Goal: Book appointment/travel/reservation

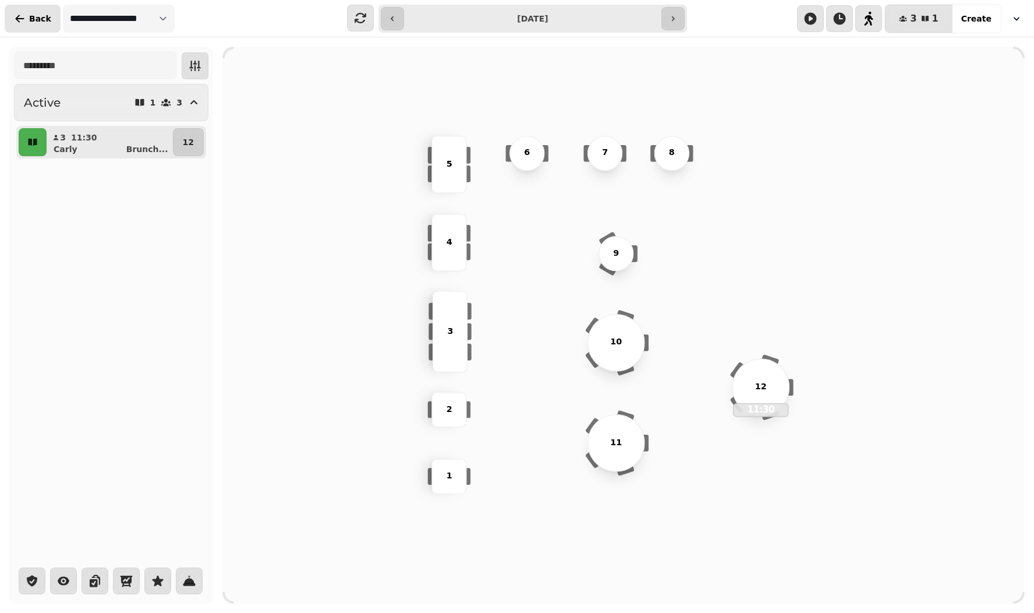
click at [38, 15] on span "Back" at bounding box center [40, 19] width 22 height 8
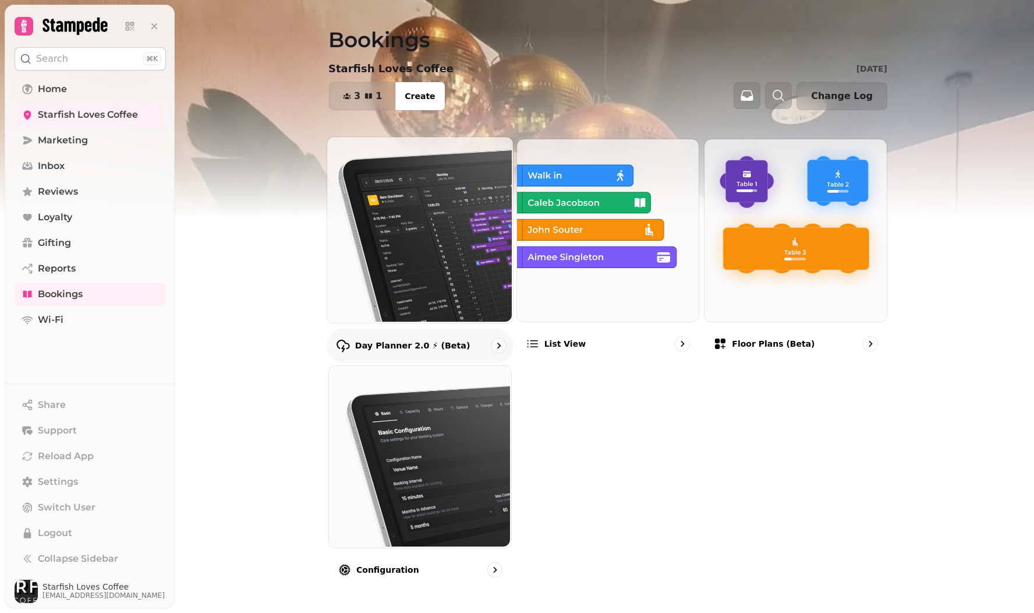
click at [453, 245] on img at bounding box center [419, 229] width 186 height 186
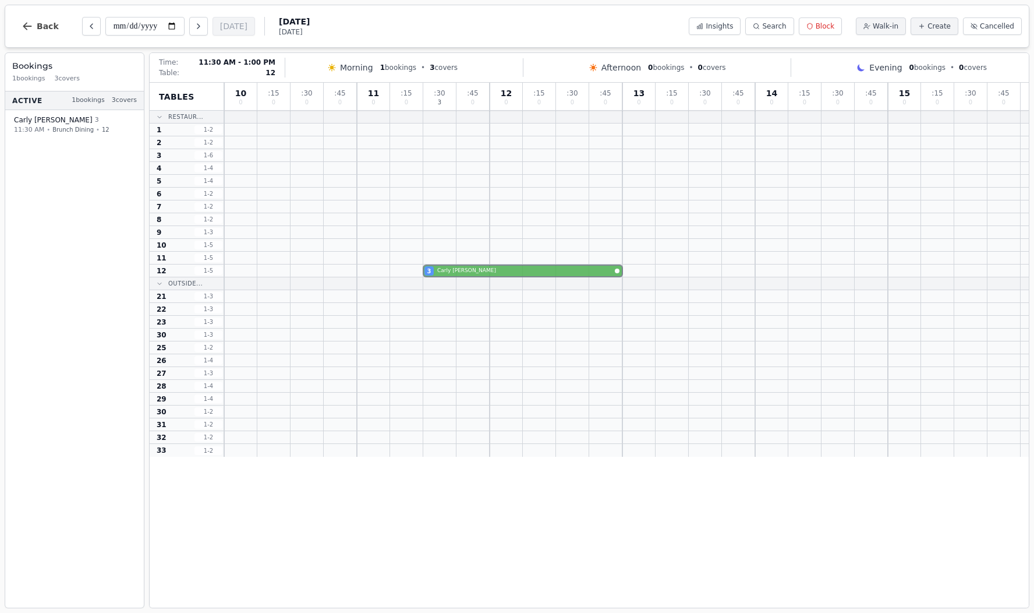
click at [444, 267] on div "3 [PERSON_NAME]" at bounding box center [626, 270] width 805 height 13
select select "****"
select select "*"
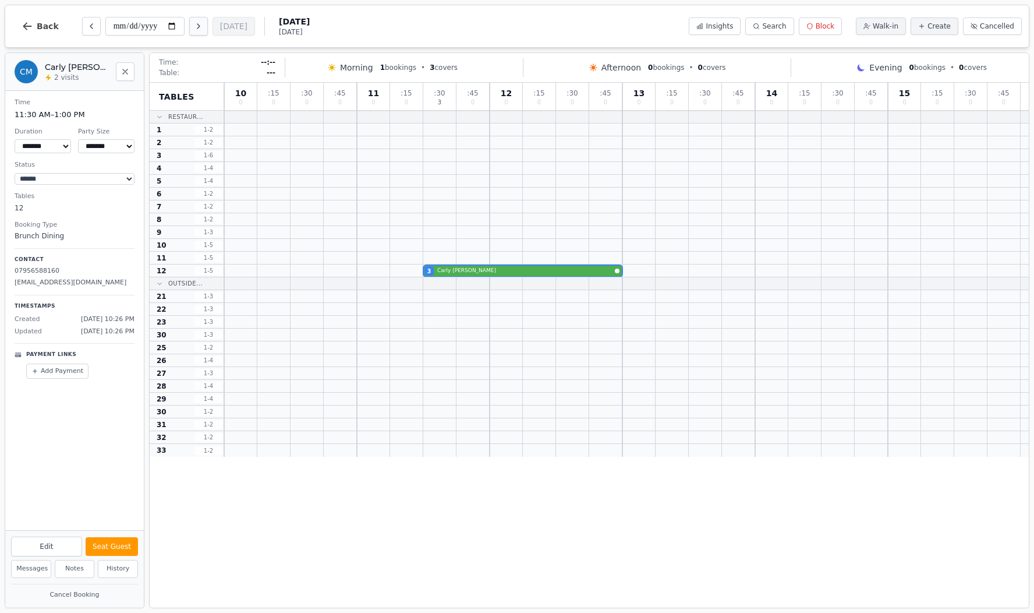
click at [197, 26] on icon "Next day" at bounding box center [198, 26] width 2 height 5
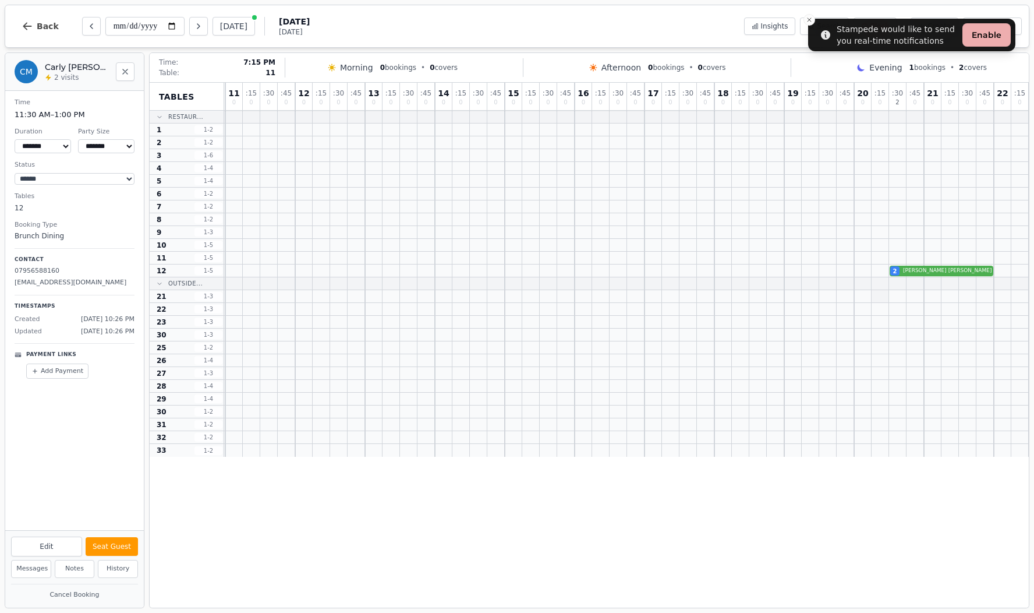
scroll to position [0, 69]
click at [919, 270] on div "2 [PERSON_NAME]" at bounding box center [592, 270] width 874 height 13
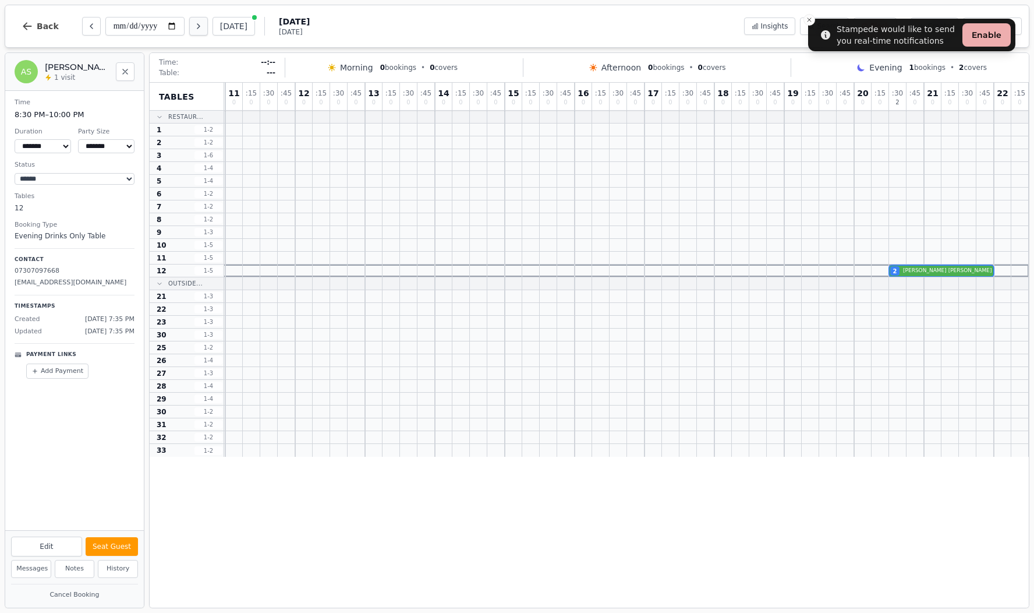
click at [194, 26] on icon "Next day" at bounding box center [198, 26] width 9 height 9
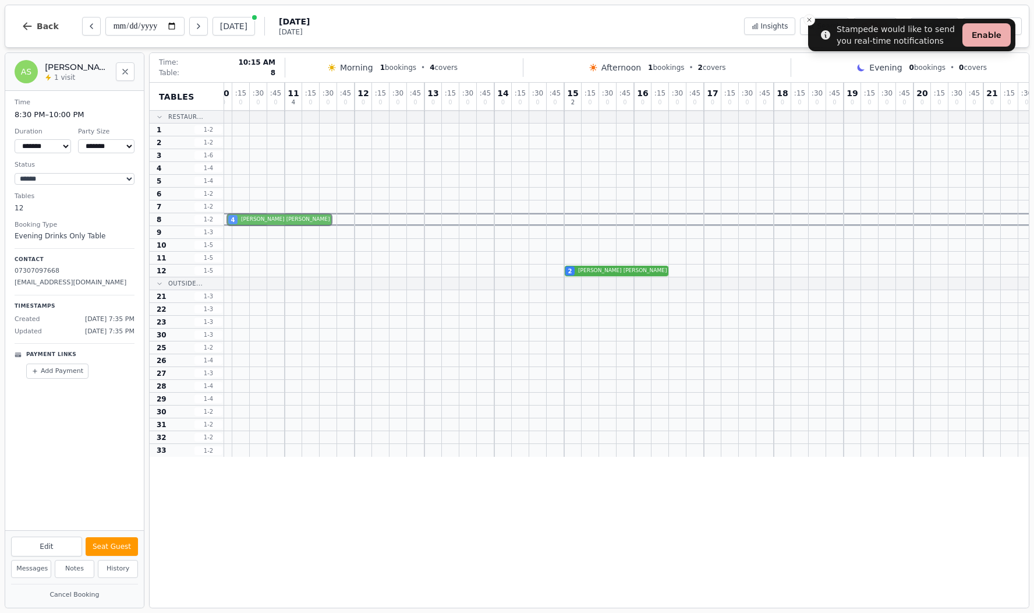
scroll to position [0, 9]
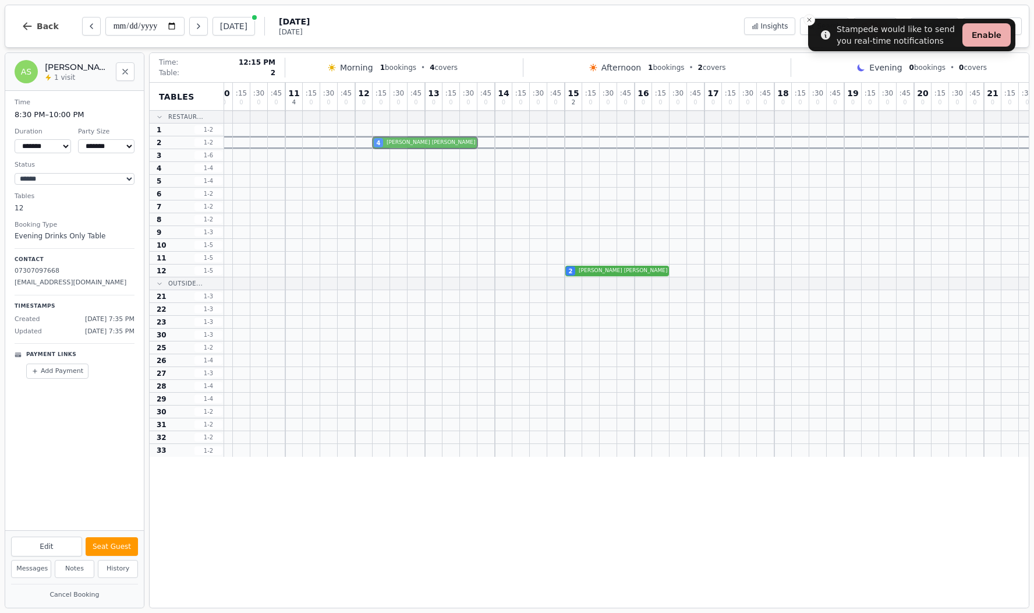
drag, startPoint x: 253, startPoint y: 272, endPoint x: 394, endPoint y: 147, distance: 188.5
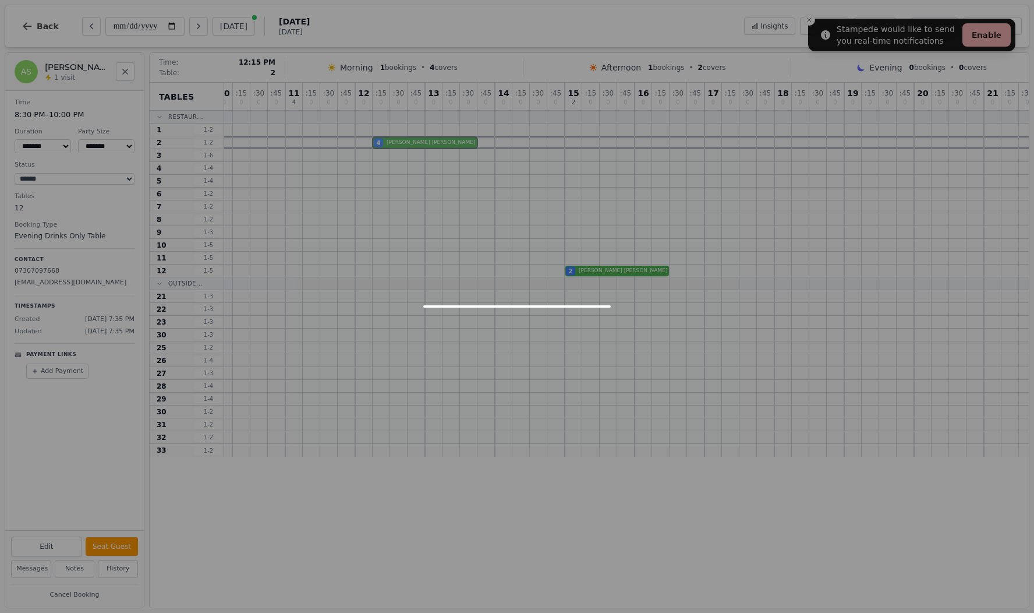
click at [394, 147] on div "10 0 : 15 0 : 30 0 : 45 0 11 4 : 15 0 : 30 0 : 45 0 12 0 : 15 0 : 30 0 : 45 0 1…" at bounding box center [652, 270] width 874 height 374
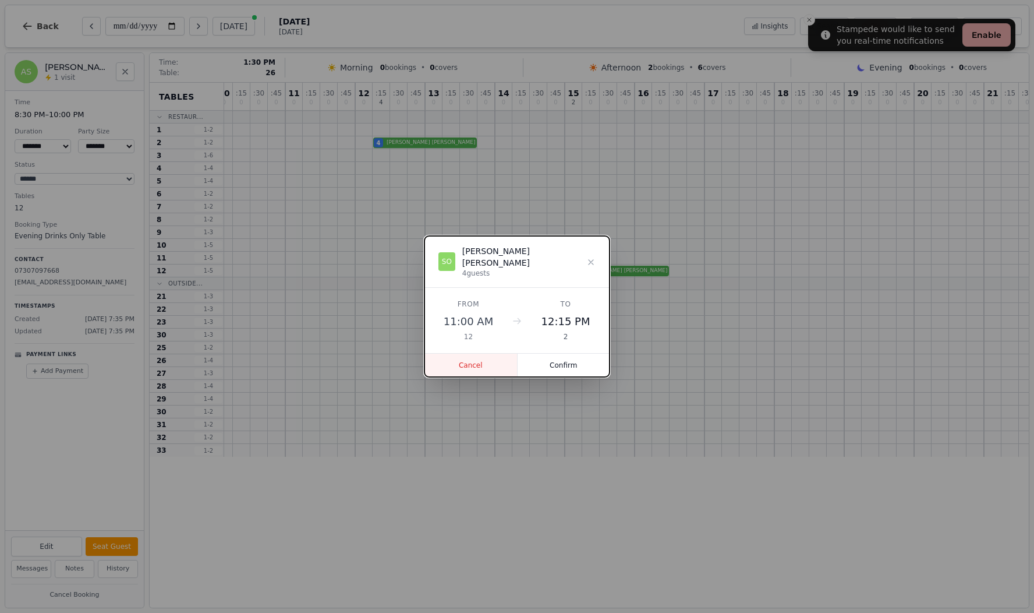
click at [468, 358] on button "Cancel" at bounding box center [471, 365] width 93 height 23
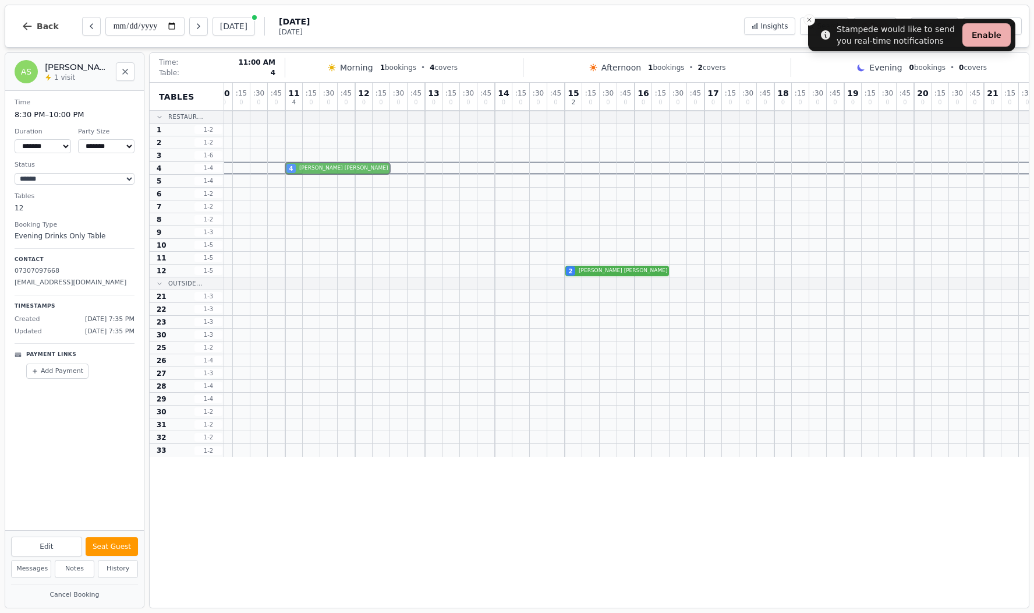
drag, startPoint x: 306, startPoint y: 273, endPoint x: 310, endPoint y: 172, distance: 101.4
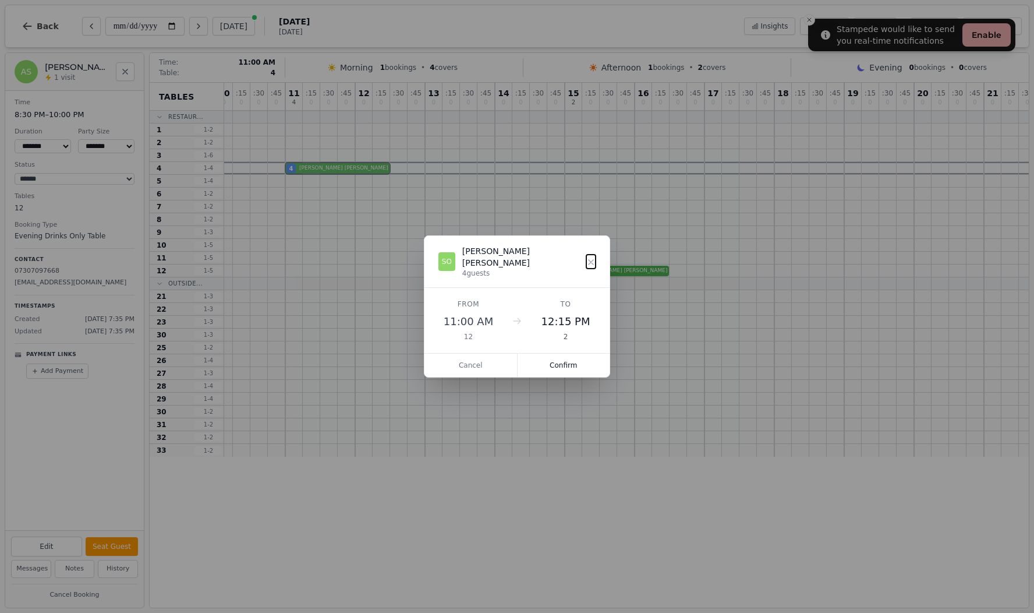
click at [310, 172] on div "10 0 : 15 0 : 30 0 : 45 0 11 4 : 15 0 : 30 0 : 45 0 12 0 : 15 0 : 30 0 : 45 0 1…" at bounding box center [652, 270] width 874 height 374
click at [568, 356] on button "Confirm" at bounding box center [564, 365] width 93 height 23
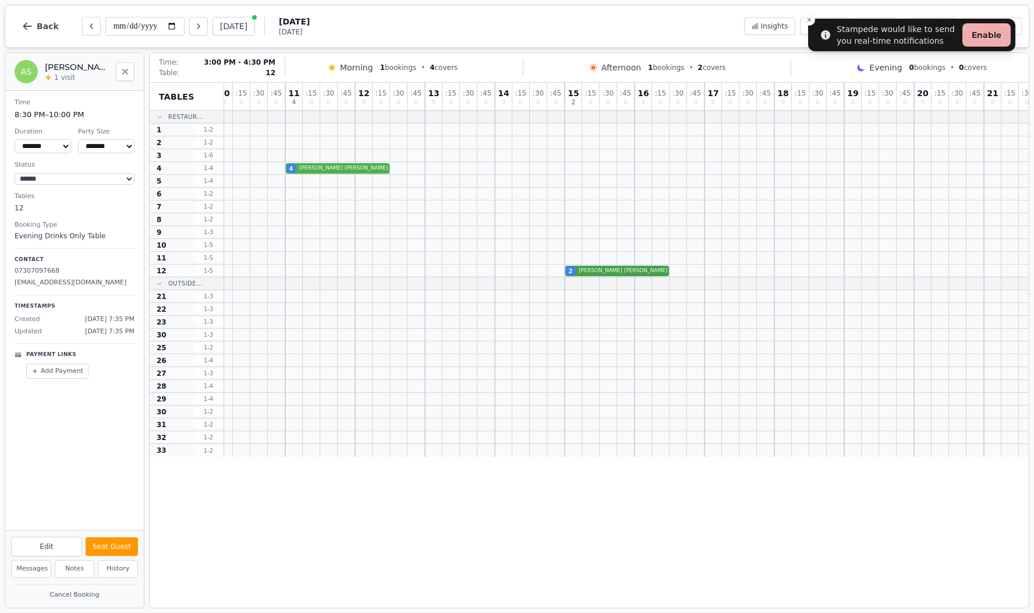
click at [617, 267] on div "2 [PERSON_NAME]" at bounding box center [652, 270] width 874 height 13
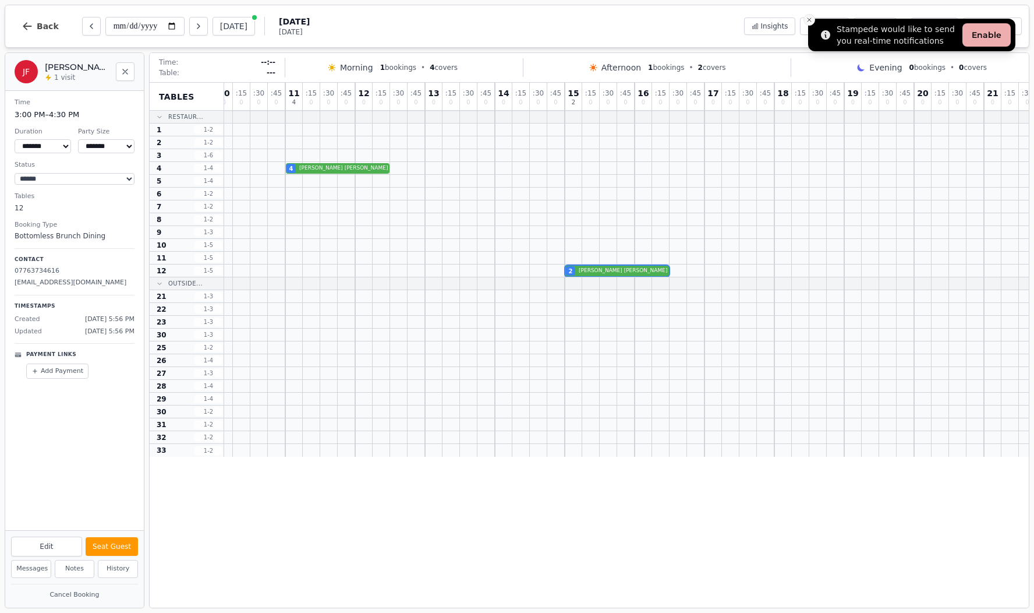
click at [807, 19] on icon "Close toast" at bounding box center [809, 19] width 7 height 7
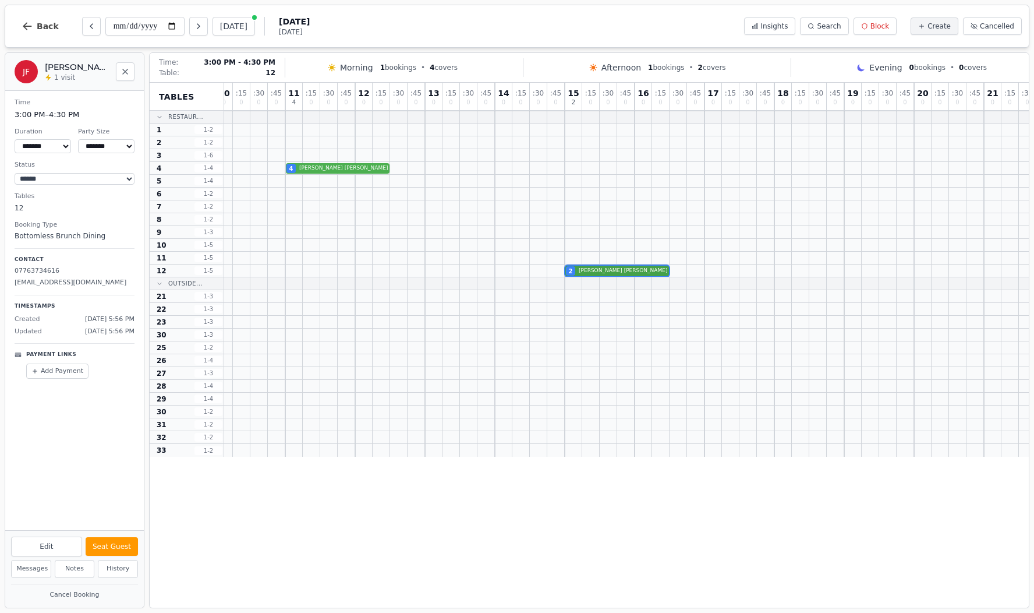
click at [614, 274] on div "2 [PERSON_NAME]" at bounding box center [652, 270] width 874 height 13
click at [194, 27] on icon "Next day" at bounding box center [198, 26] width 9 height 9
type input "**********"
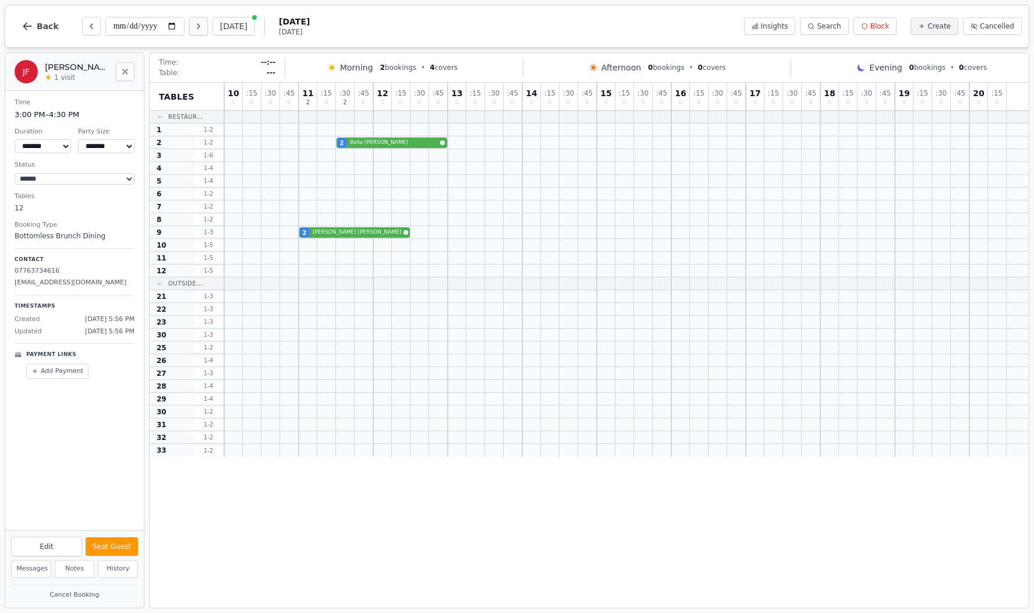
scroll to position [0, 0]
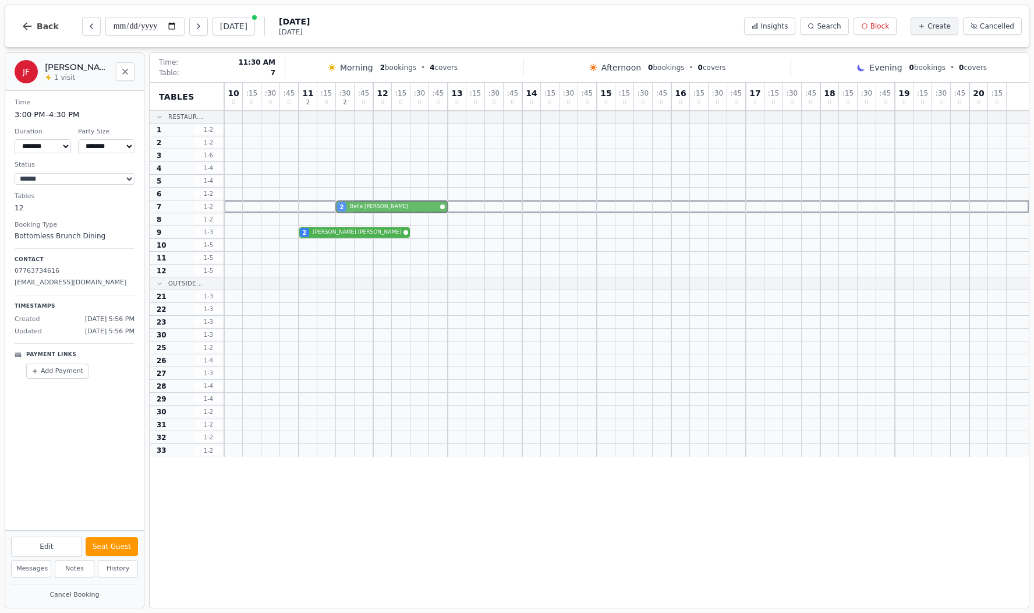
drag, startPoint x: 357, startPoint y: 143, endPoint x: 352, endPoint y: 205, distance: 62.0
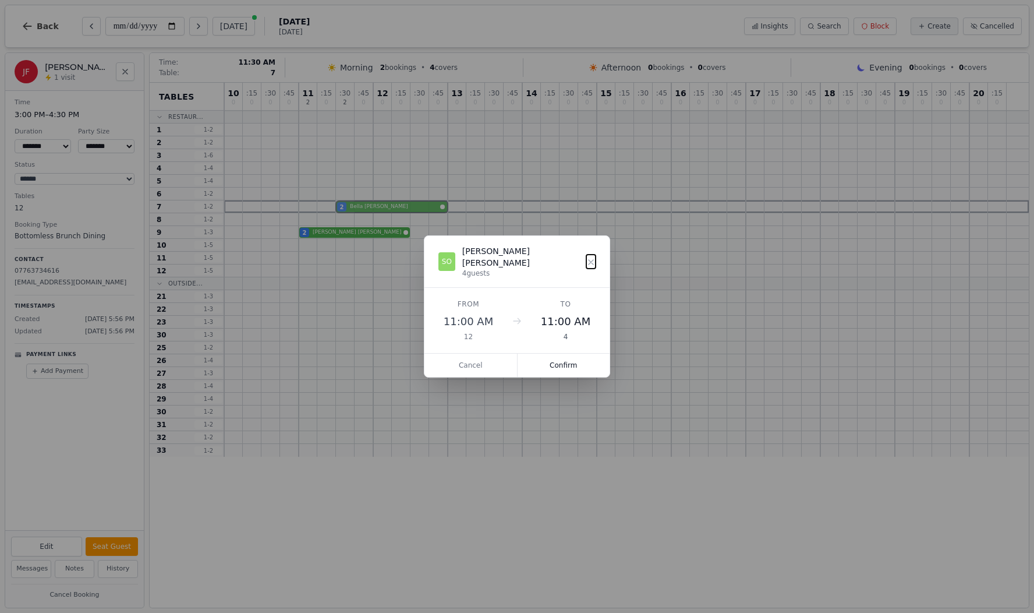
click at [352, 205] on div "10 0 : 15 0 : 30 0 : 45 0 11 2 : 15 0 : 30 2 : 45 0 12 0 : 15 0 : 30 0 : 45 0 1…" at bounding box center [626, 270] width 805 height 374
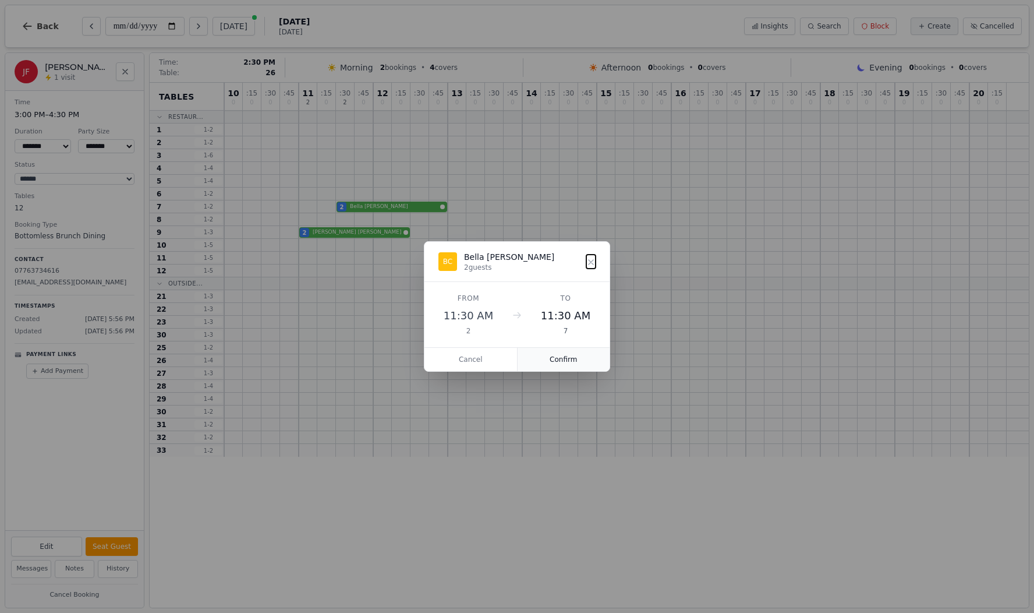
click at [560, 360] on button "Confirm" at bounding box center [564, 359] width 93 height 23
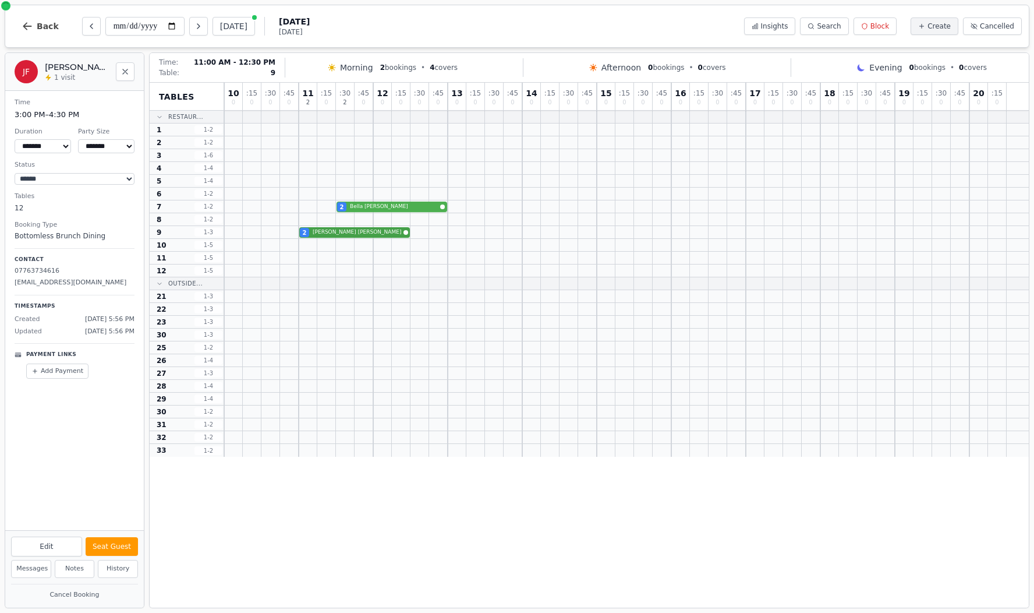
click at [328, 234] on div "2 [PERSON_NAME]" at bounding box center [626, 232] width 805 height 13
click at [40, 34] on button "Back" at bounding box center [40, 26] width 56 height 28
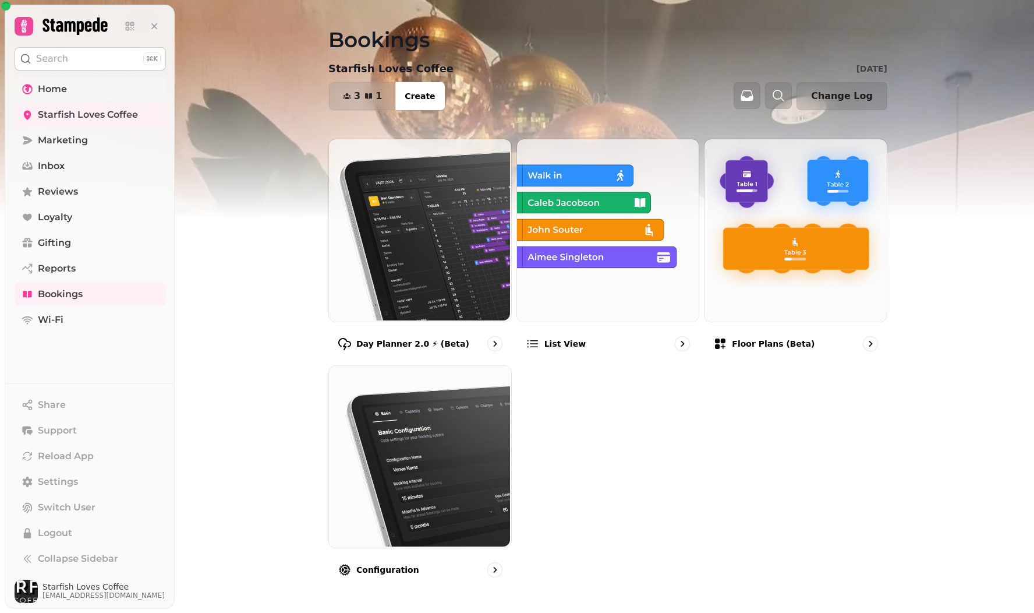
click at [55, 90] on span "Home" at bounding box center [52, 89] width 29 height 14
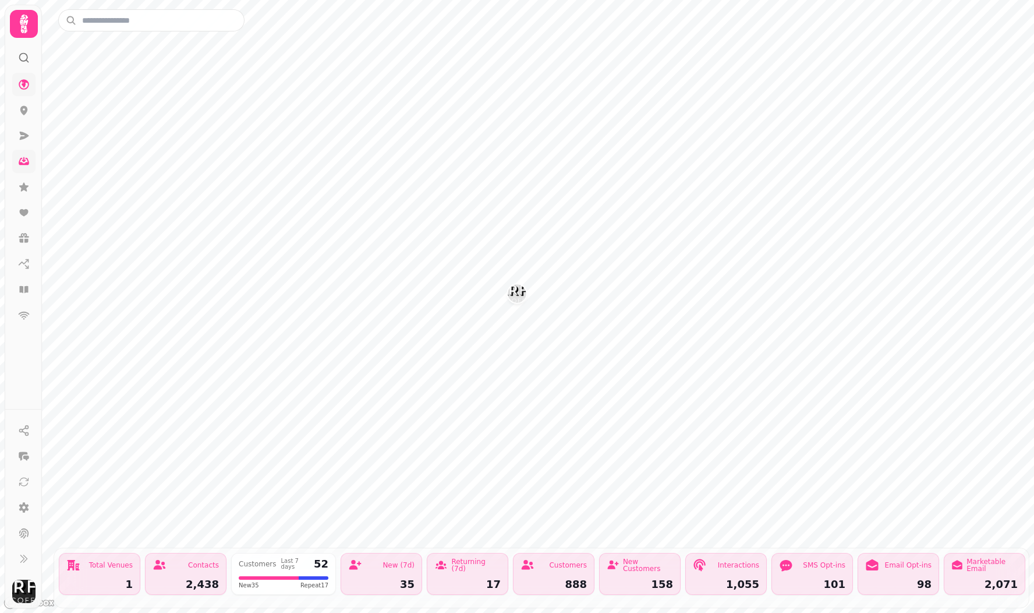
click at [27, 165] on icon at bounding box center [24, 162] width 10 height 8
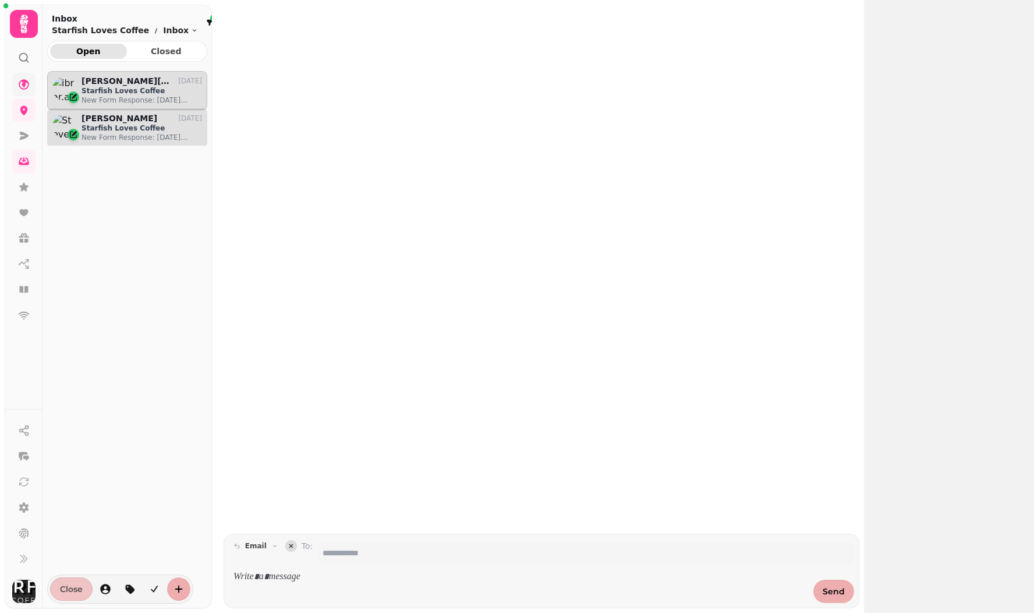
scroll to position [522, 160]
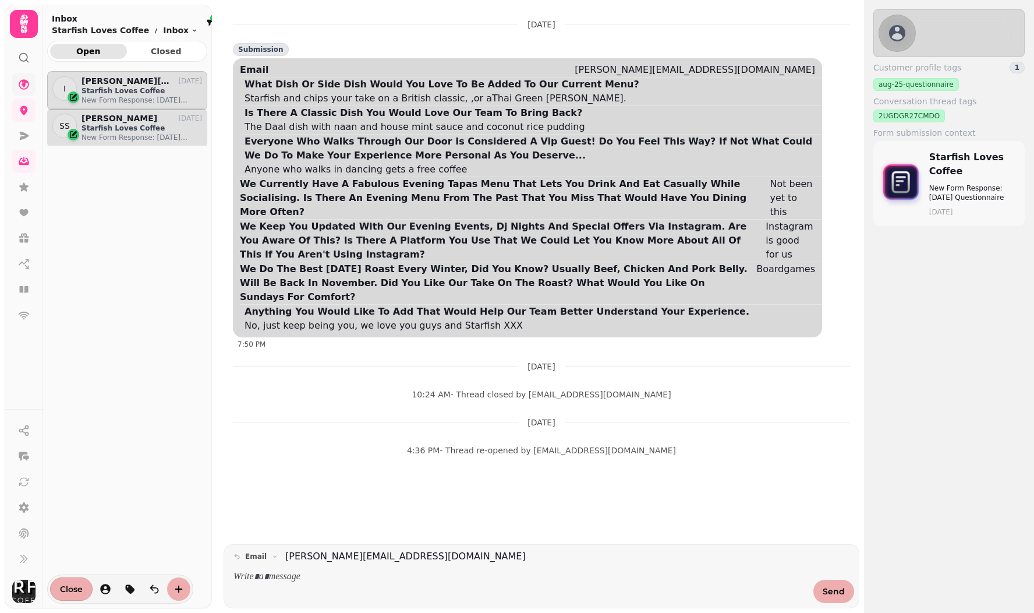
click at [100, 126] on p "Starfish Loves Coffee" at bounding box center [142, 127] width 121 height 9
